Goal: Task Accomplishment & Management: Manage account settings

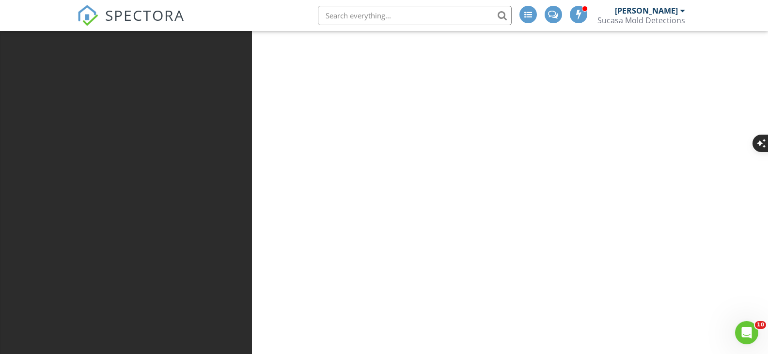
scroll to position [48, 0]
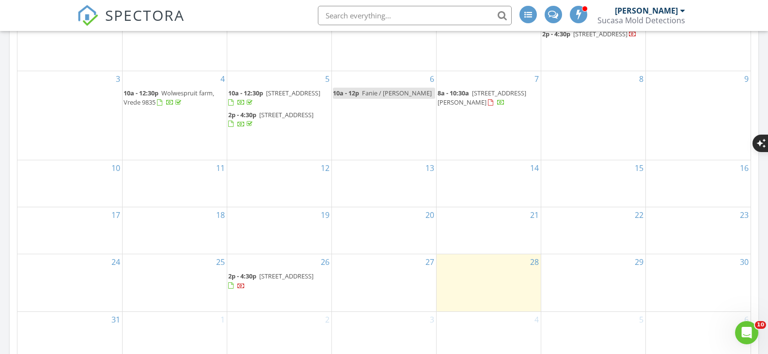
scroll to position [533, 0]
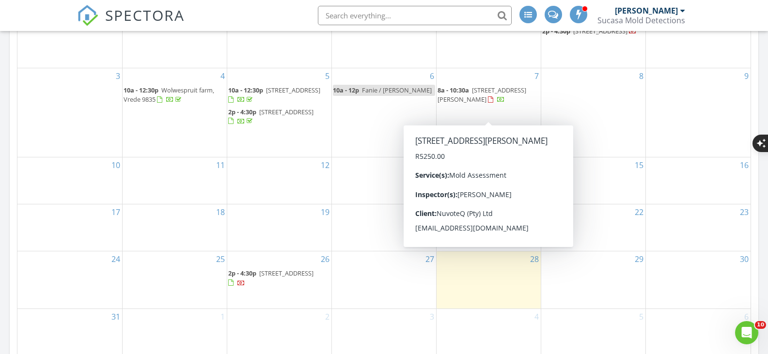
click at [512, 104] on span "47 hazelwood road, pretoria 0081" at bounding box center [481, 95] width 89 height 18
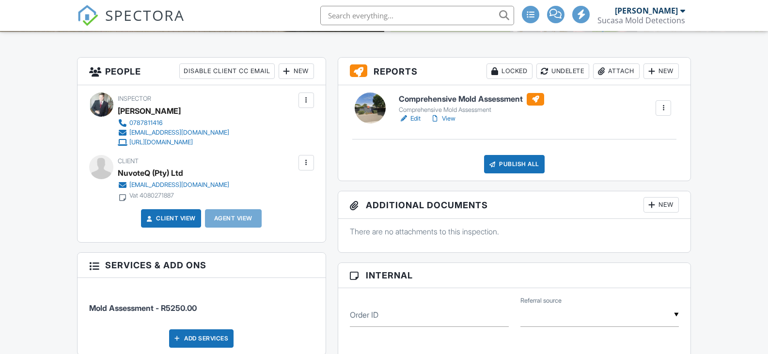
scroll to position [242, 0]
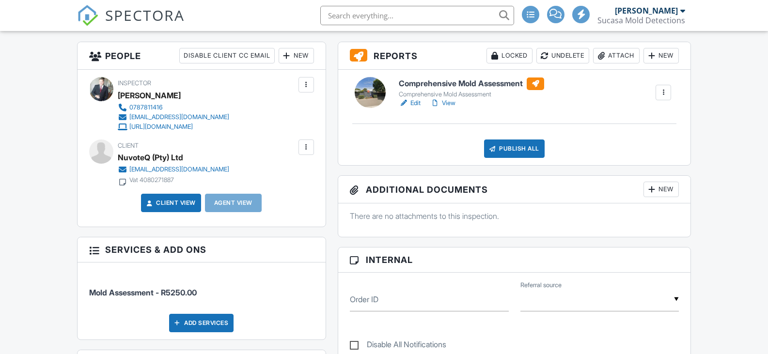
click at [417, 105] on link "Edit" at bounding box center [410, 103] width 22 height 10
